Goal: Task Accomplishment & Management: Use online tool/utility

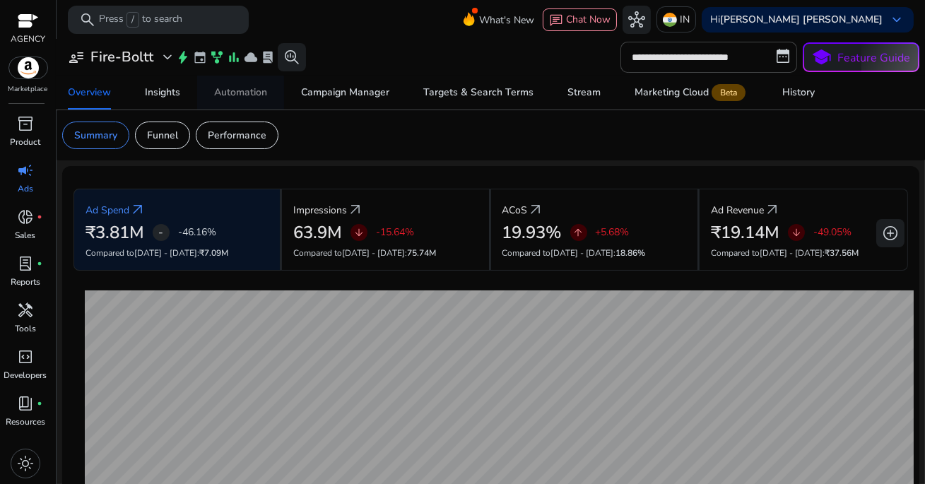
click at [238, 96] on div "Automation" at bounding box center [240, 93] width 53 height 10
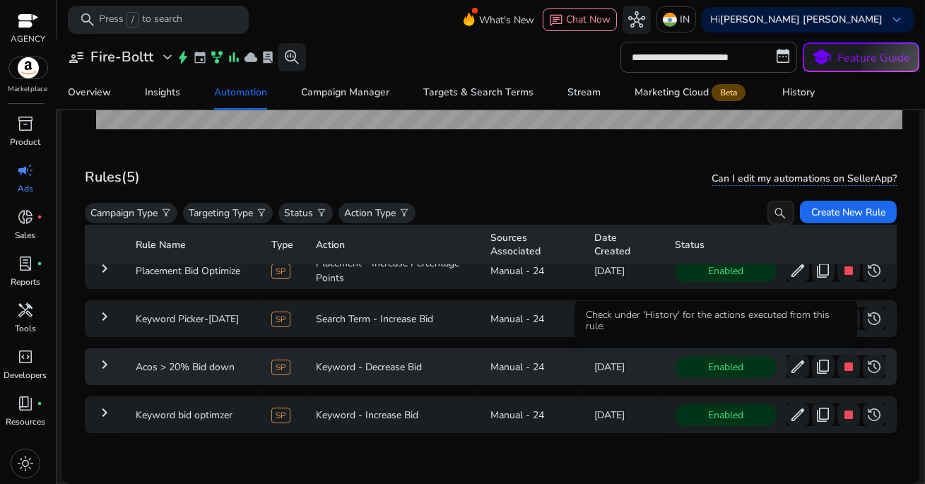
click at [724, 358] on span "Enabled" at bounding box center [726, 367] width 102 height 22
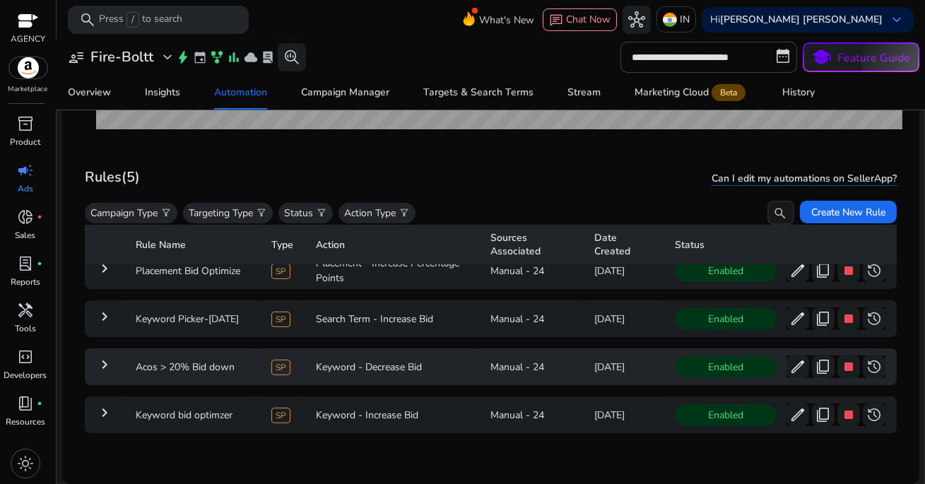
click at [724, 358] on span "Enabled" at bounding box center [726, 367] width 102 height 22
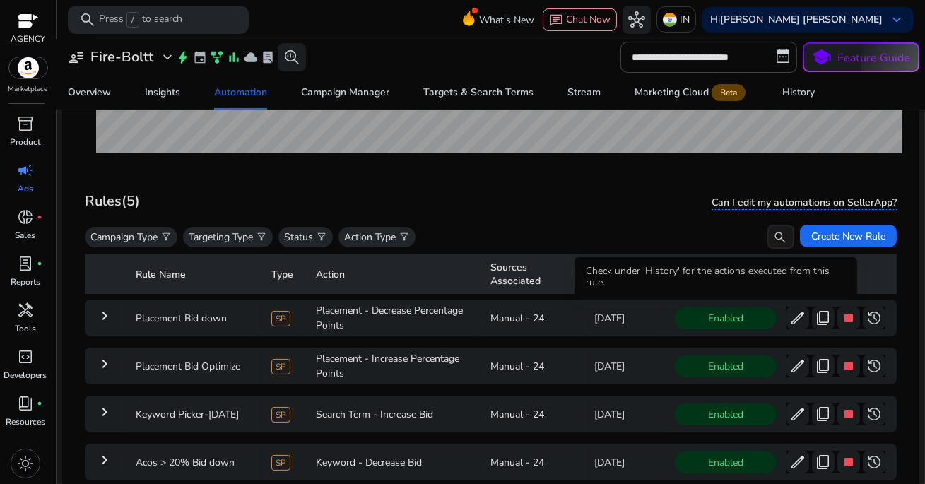
scroll to position [409, 0]
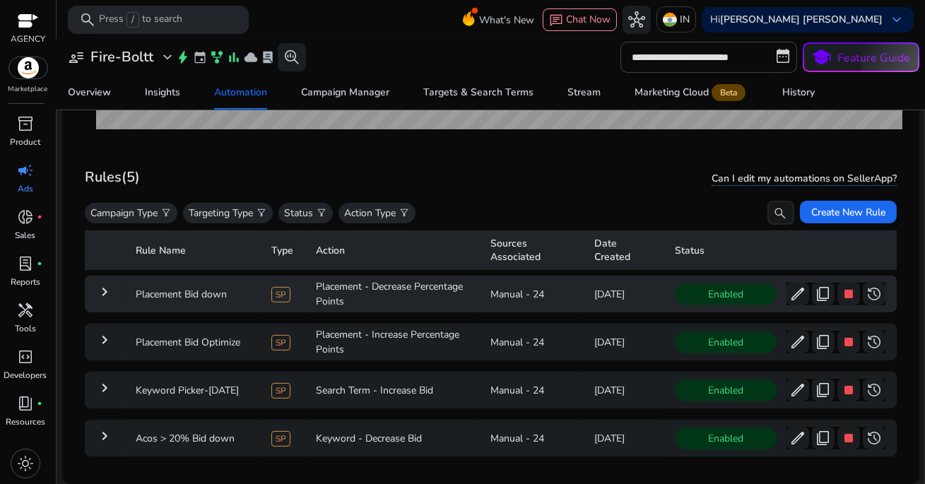
click at [114, 293] on td "keyboard_arrow_right" at bounding box center [105, 294] width 40 height 37
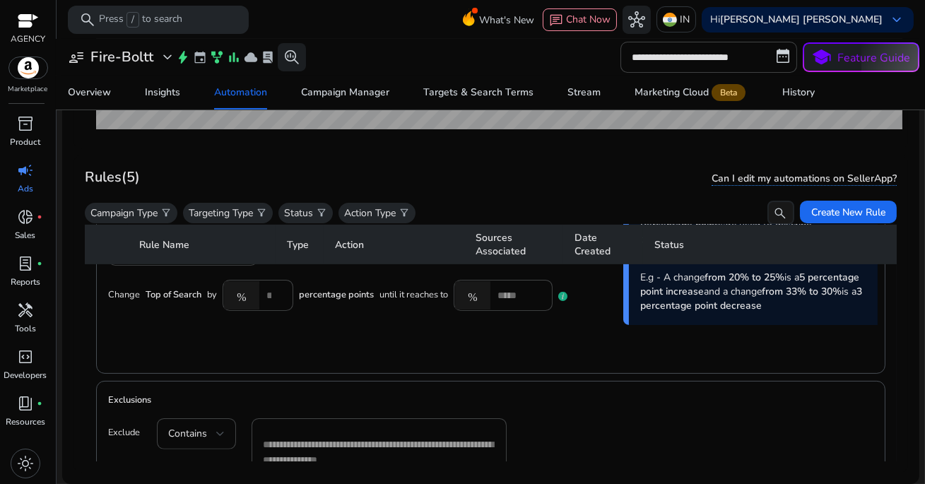
scroll to position [1063, 0]
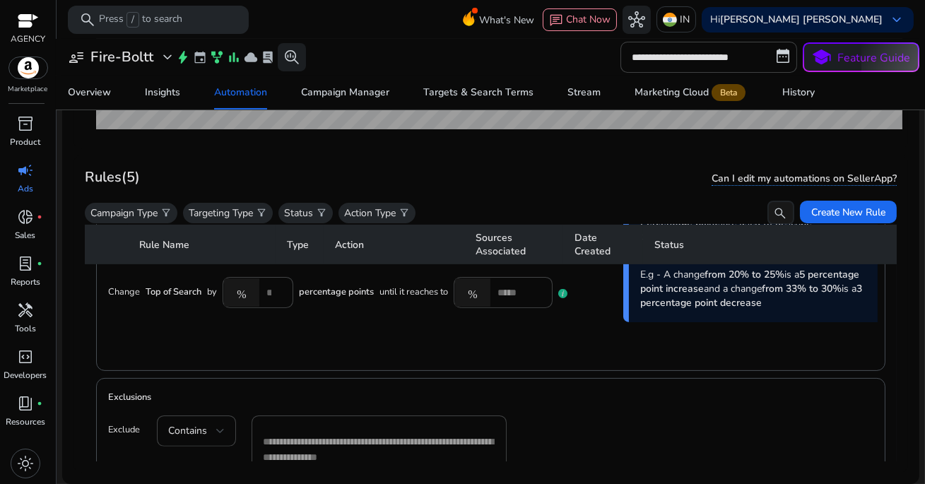
click at [263, 290] on div "%" at bounding box center [245, 292] width 44 height 28
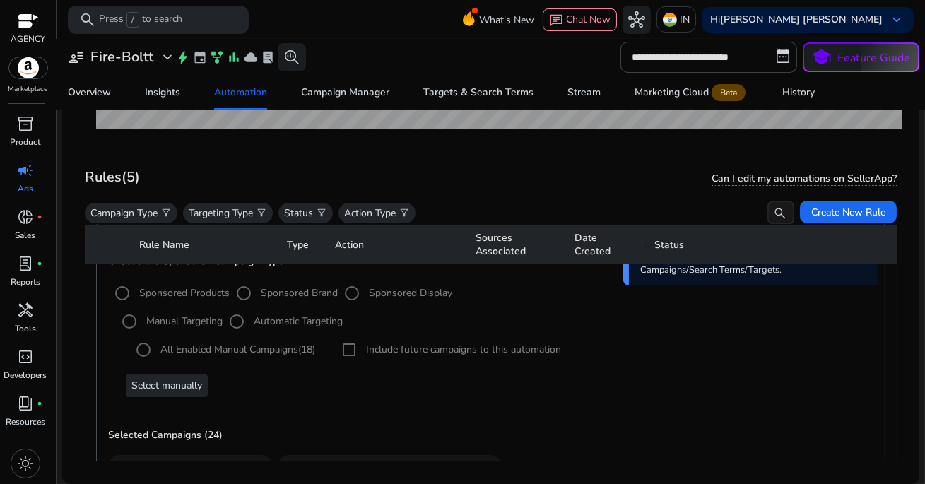
scroll to position [0, 0]
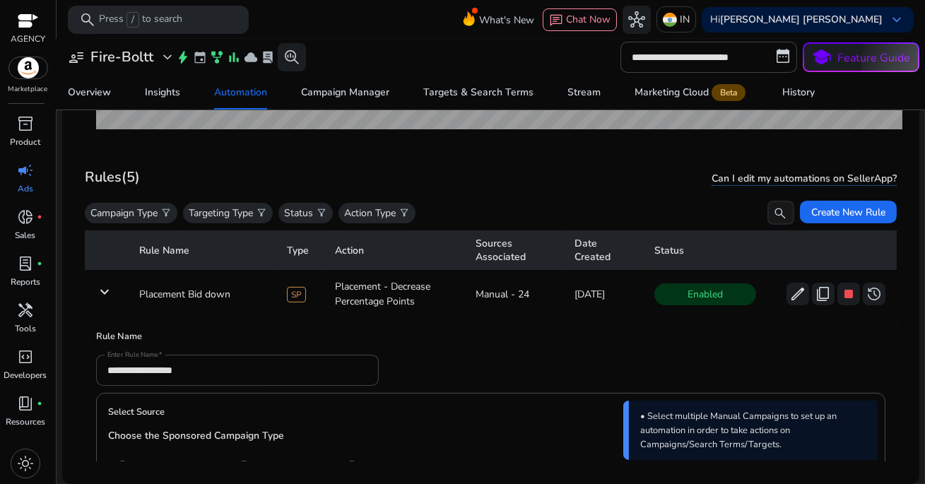
click at [28, 177] on span "campaign" at bounding box center [25, 170] width 17 height 17
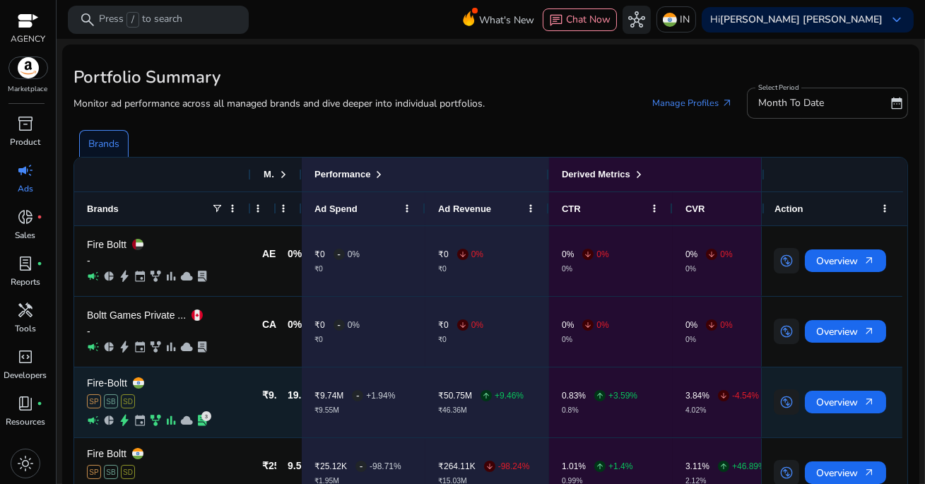
click at [184, 396] on div "SP SB SD" at bounding box center [162, 401] width 151 height 14
click at [180, 413] on div "Fire-Boltt SP SB SD campaign pie_chart bolt event family_history bar_chart clou…" at bounding box center [162, 402] width 151 height 69
click at [191, 391] on div "Fire-Boltt SP SB SD campaign pie_chart bolt event family_history bar_chart clou…" at bounding box center [162, 402] width 151 height 69
click at [824, 404] on span "Overview arrow_outward" at bounding box center [845, 402] width 59 height 29
